Goal: Information Seeking & Learning: Check status

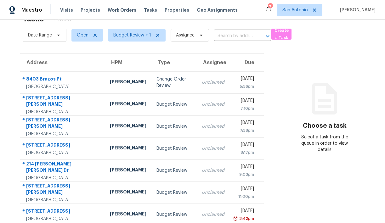
scroll to position [27, 0]
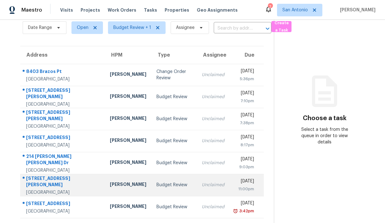
click at [156, 186] on div "Budget Review" at bounding box center [173, 185] width 35 height 6
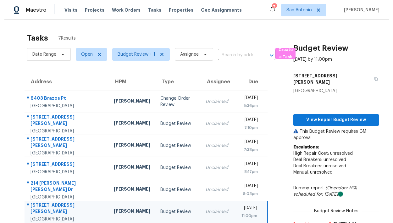
scroll to position [33, 0]
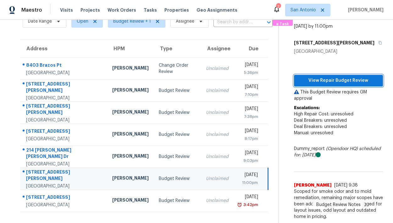
click at [327, 85] on button "View Repair Budget Review" at bounding box center [338, 81] width 89 height 12
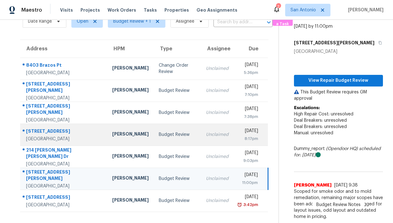
click at [48, 131] on div "5411 Duke Fld" at bounding box center [64, 132] width 76 height 8
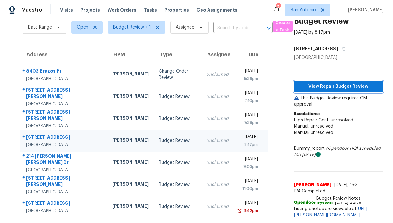
click at [329, 83] on span "View Repair Budget Review" at bounding box center [338, 87] width 79 height 8
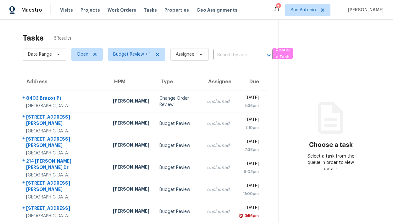
scroll to position [20, 0]
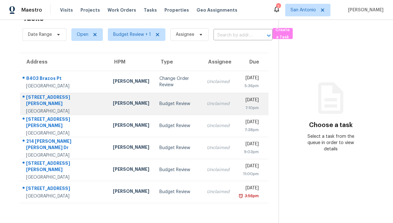
click at [159, 104] on div "Budget Review" at bounding box center [177, 104] width 37 height 6
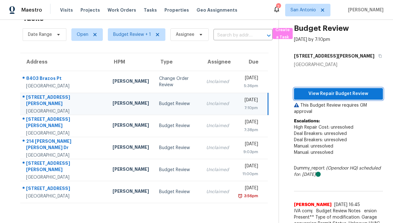
click at [316, 92] on span "View Repair Budget Review" at bounding box center [338, 94] width 79 height 8
